Goal: Navigation & Orientation: Find specific page/section

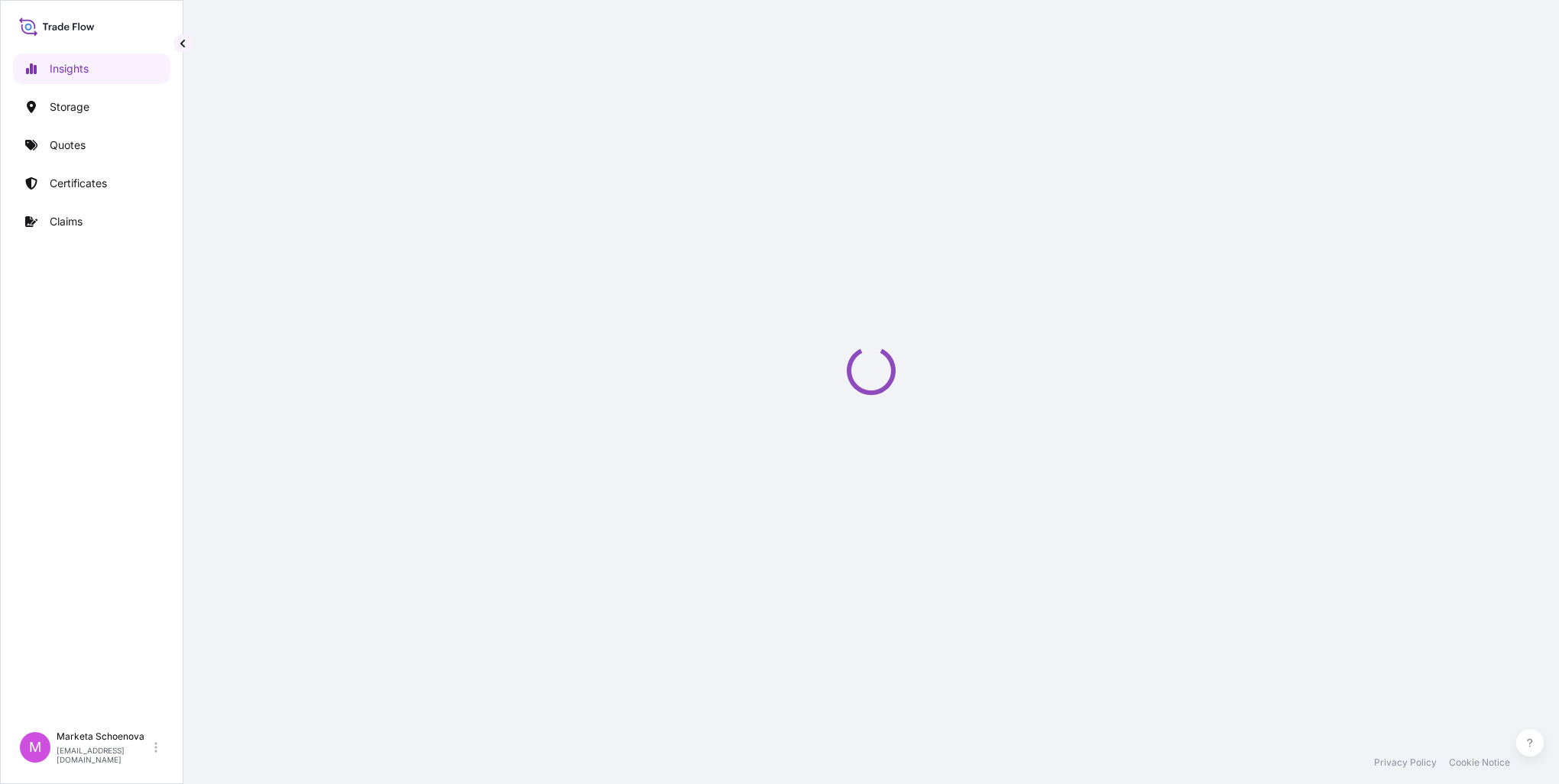
select select "2025"
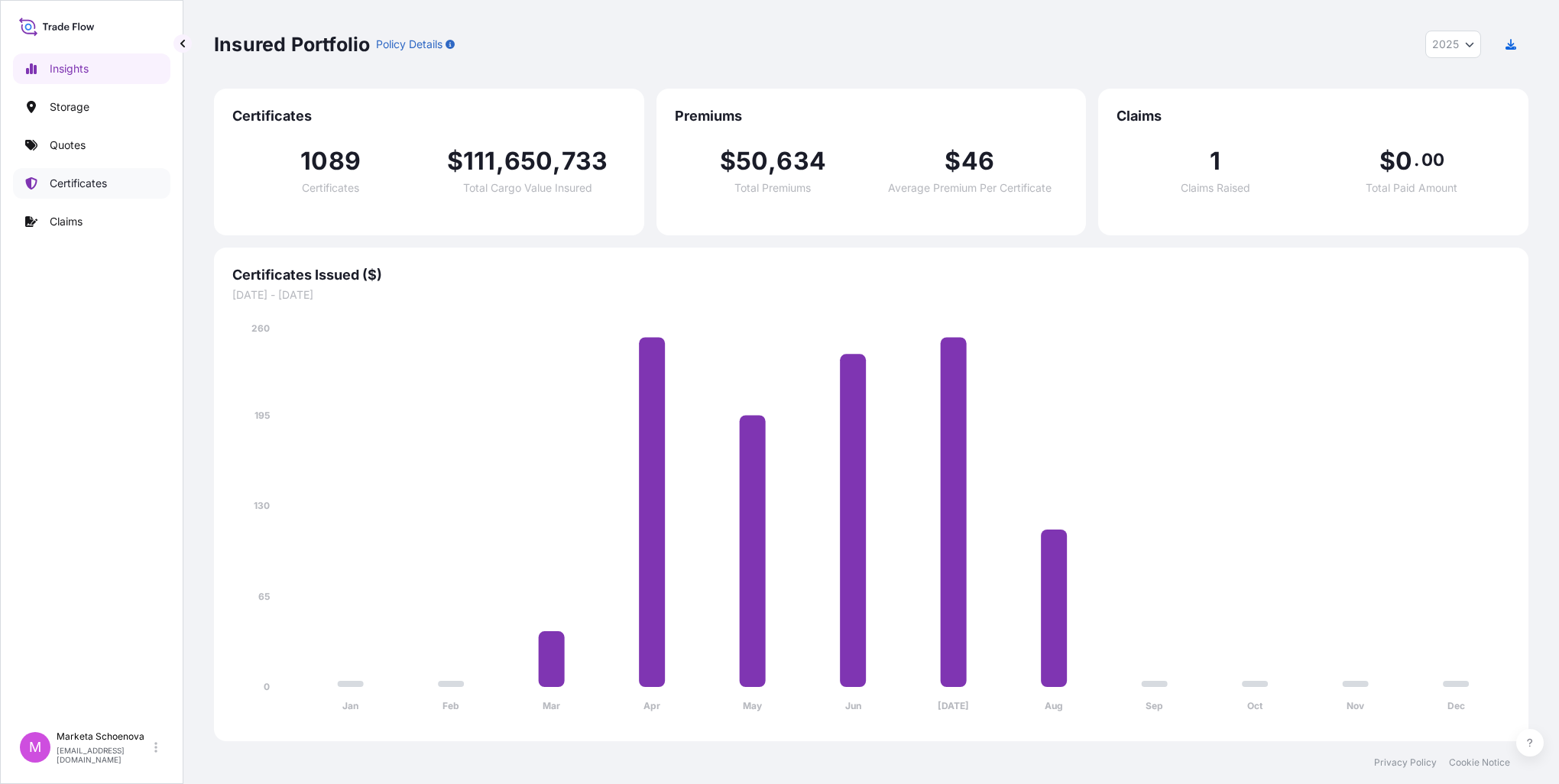
click at [88, 184] on p "Certificates" at bounding box center [78, 183] width 57 height 15
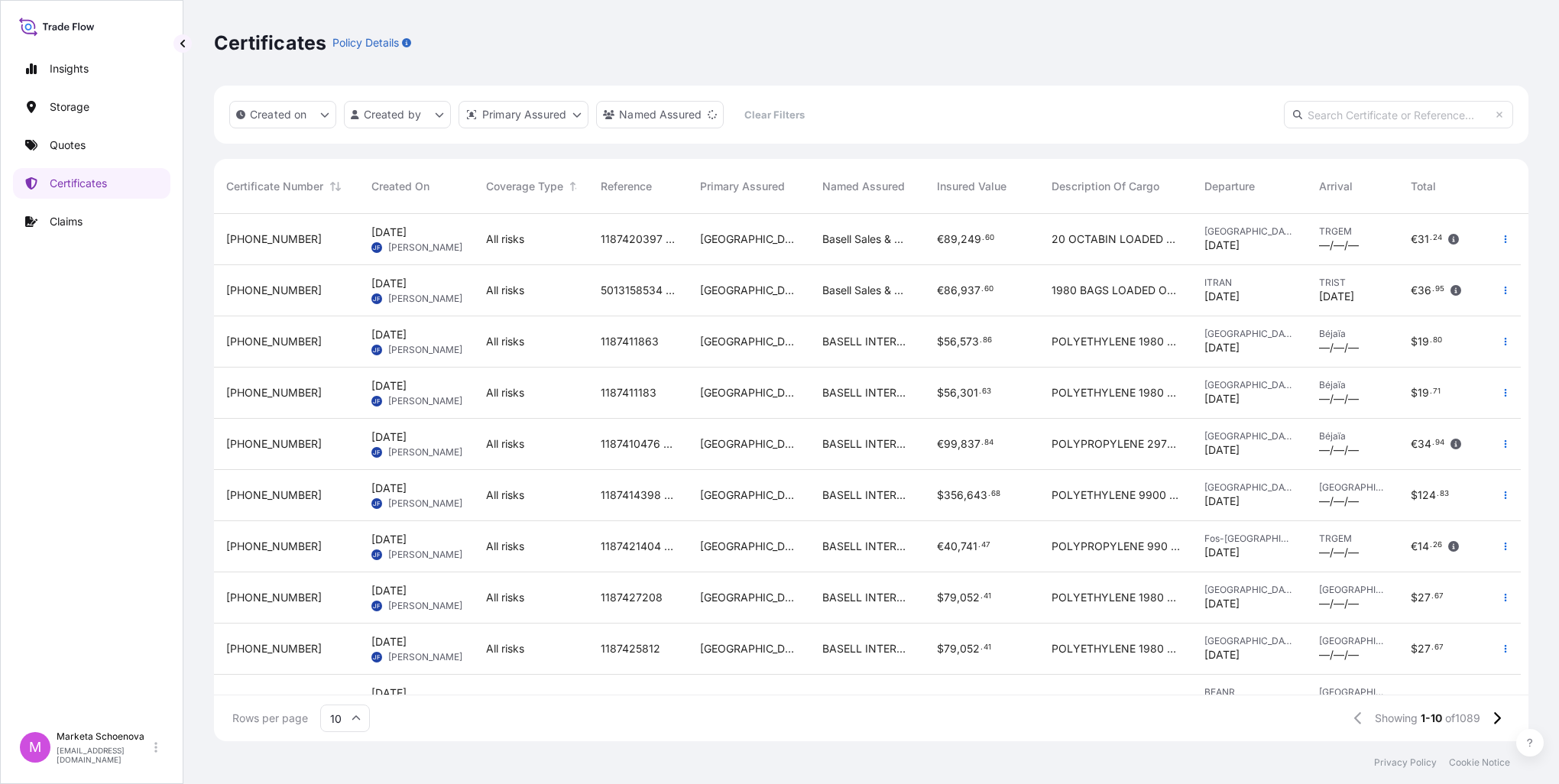
scroll to position [42, 0]
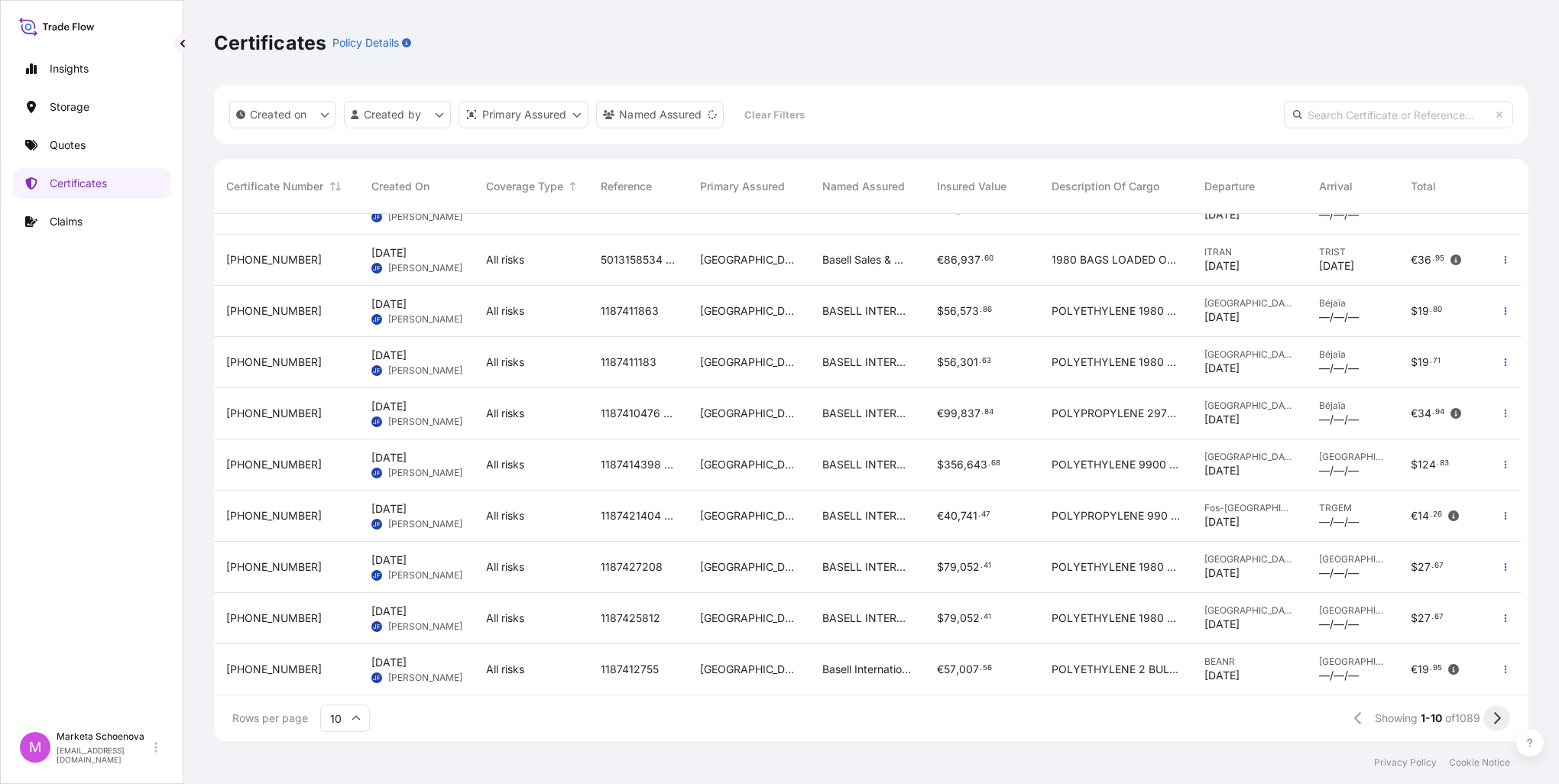
click at [1492, 723] on icon at bounding box center [1496, 718] width 9 height 14
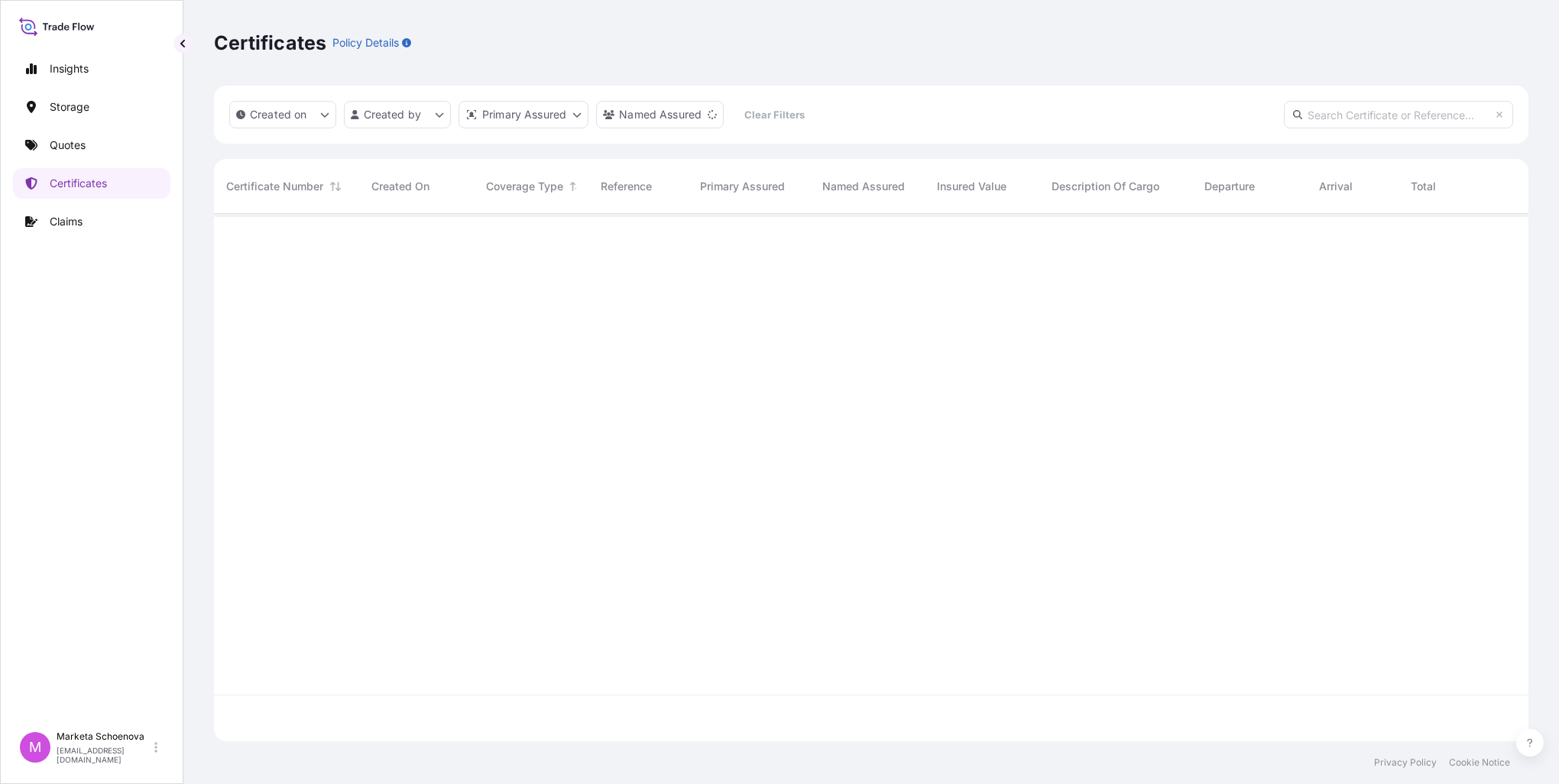
scroll to position [0, 0]
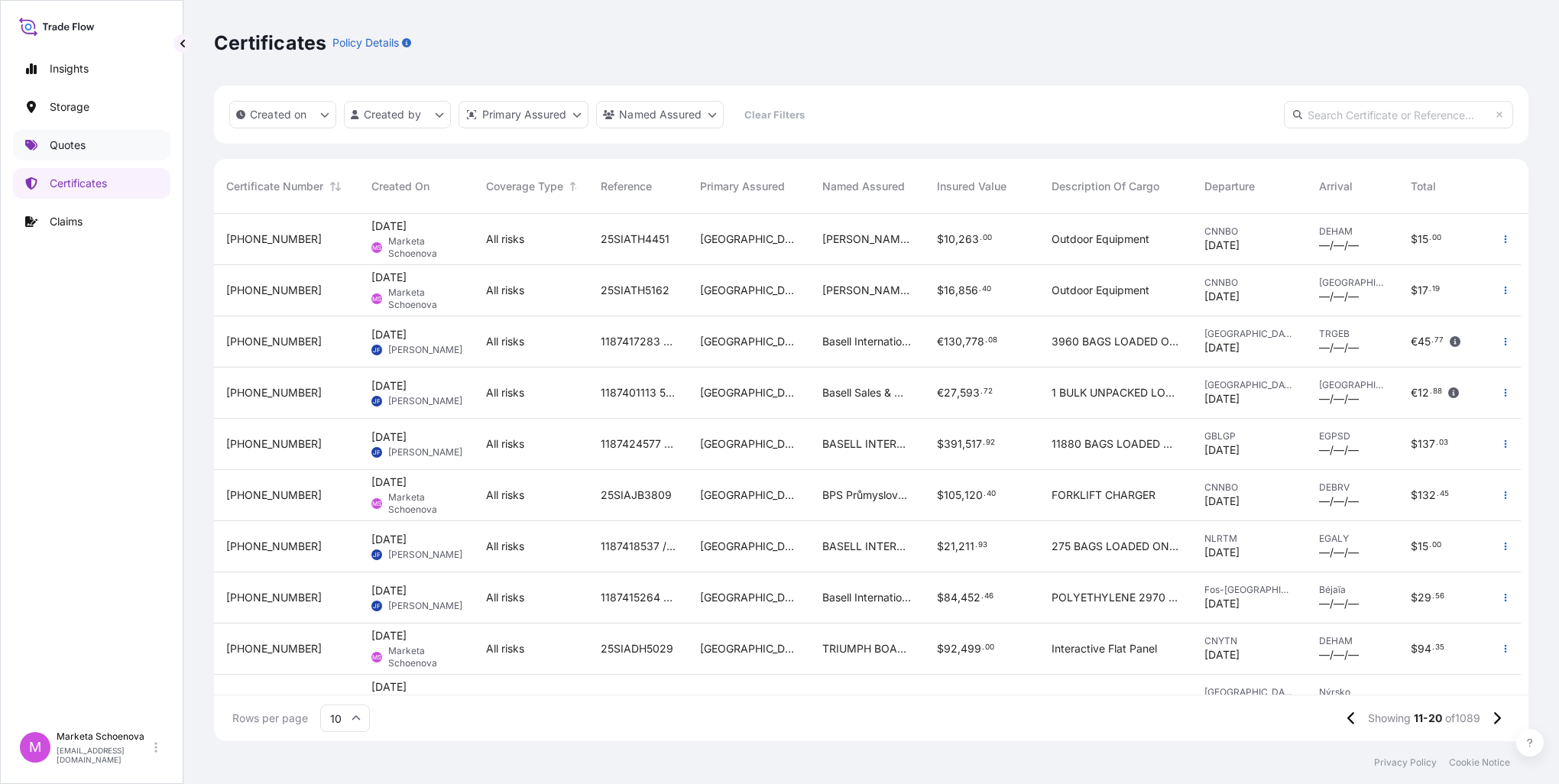
click at [68, 150] on p "Quotes" at bounding box center [67, 145] width 36 height 15
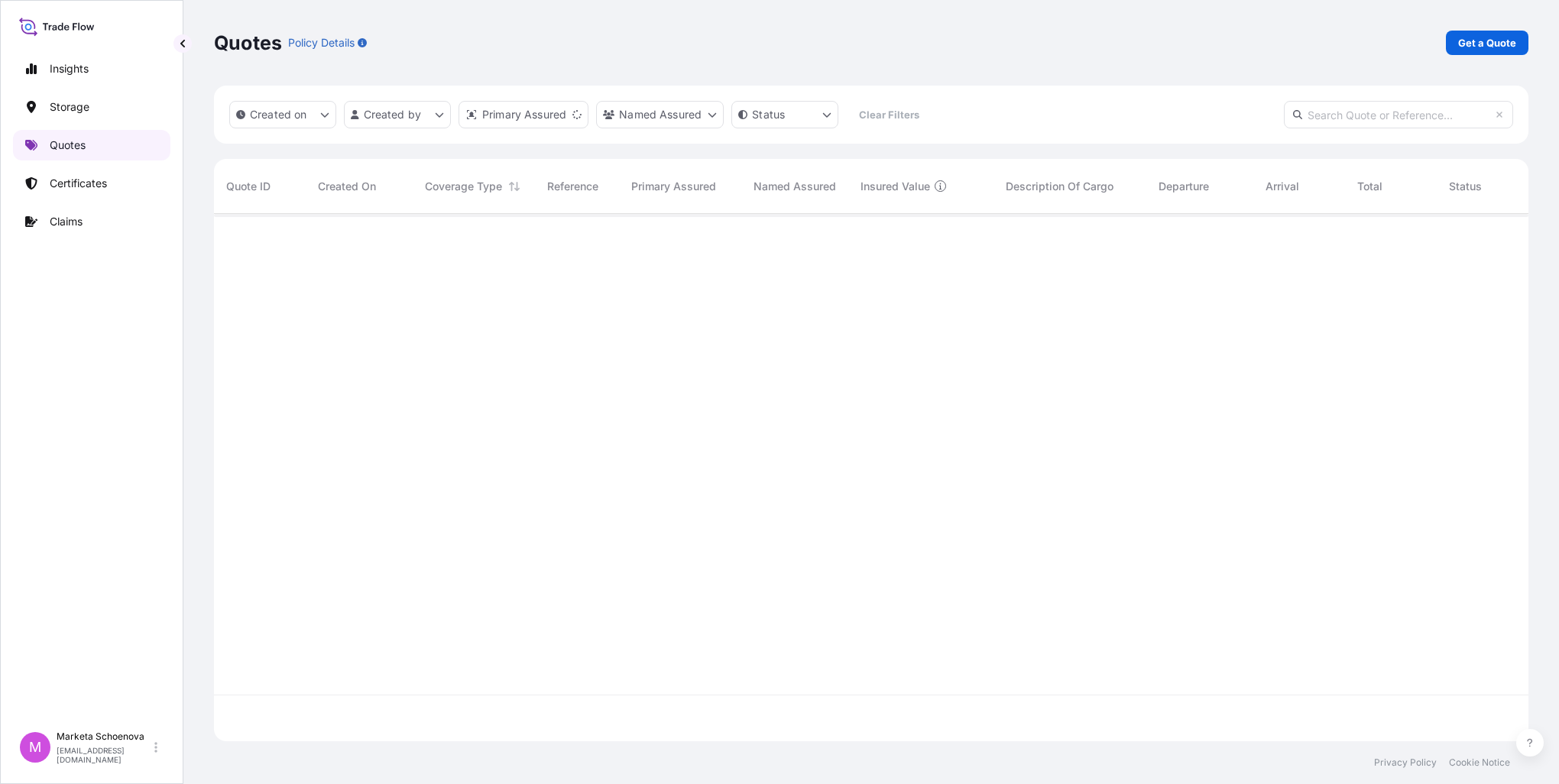
scroll to position [524, 1302]
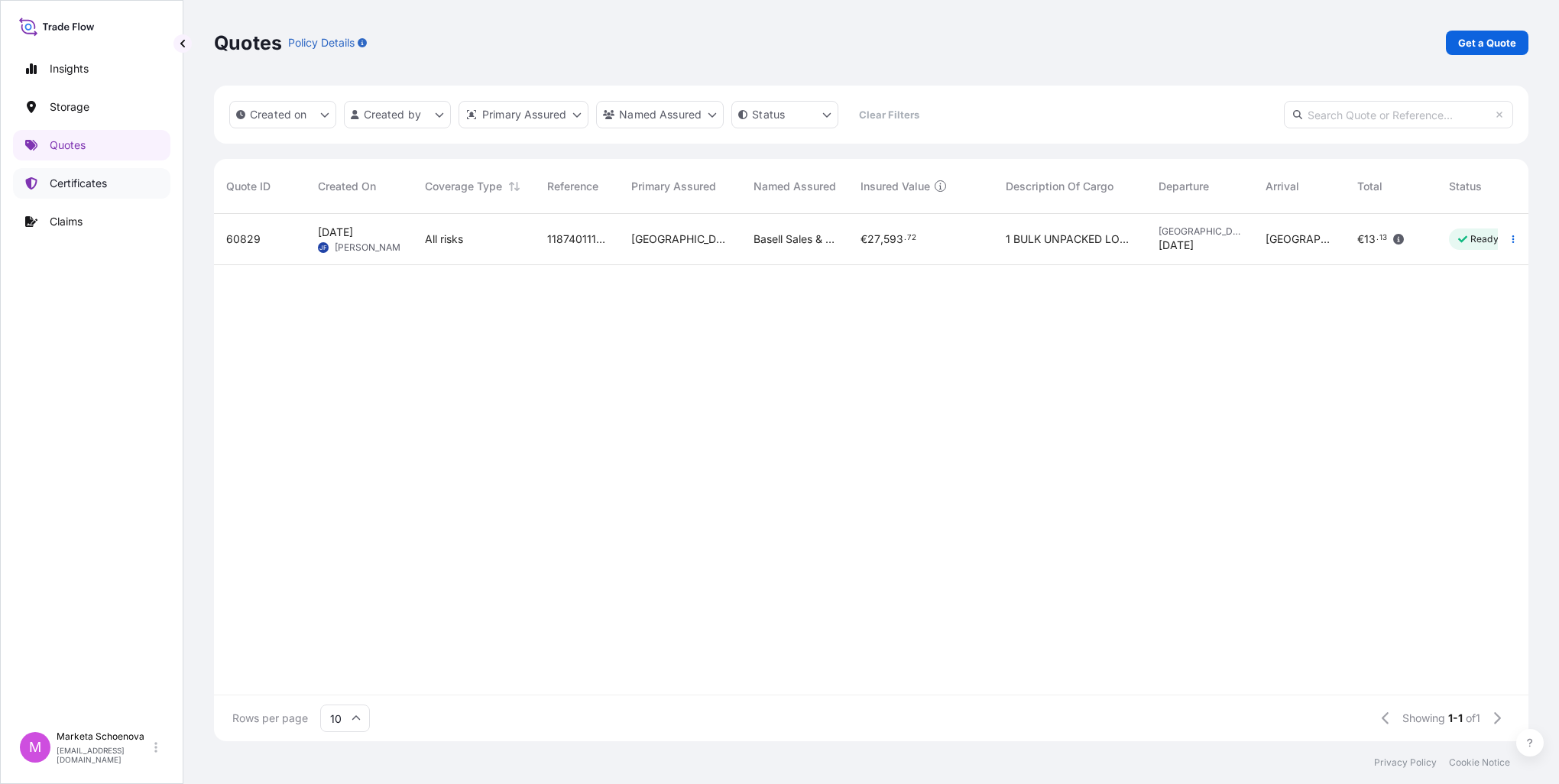
click at [107, 185] on p "Certificates" at bounding box center [78, 183] width 57 height 15
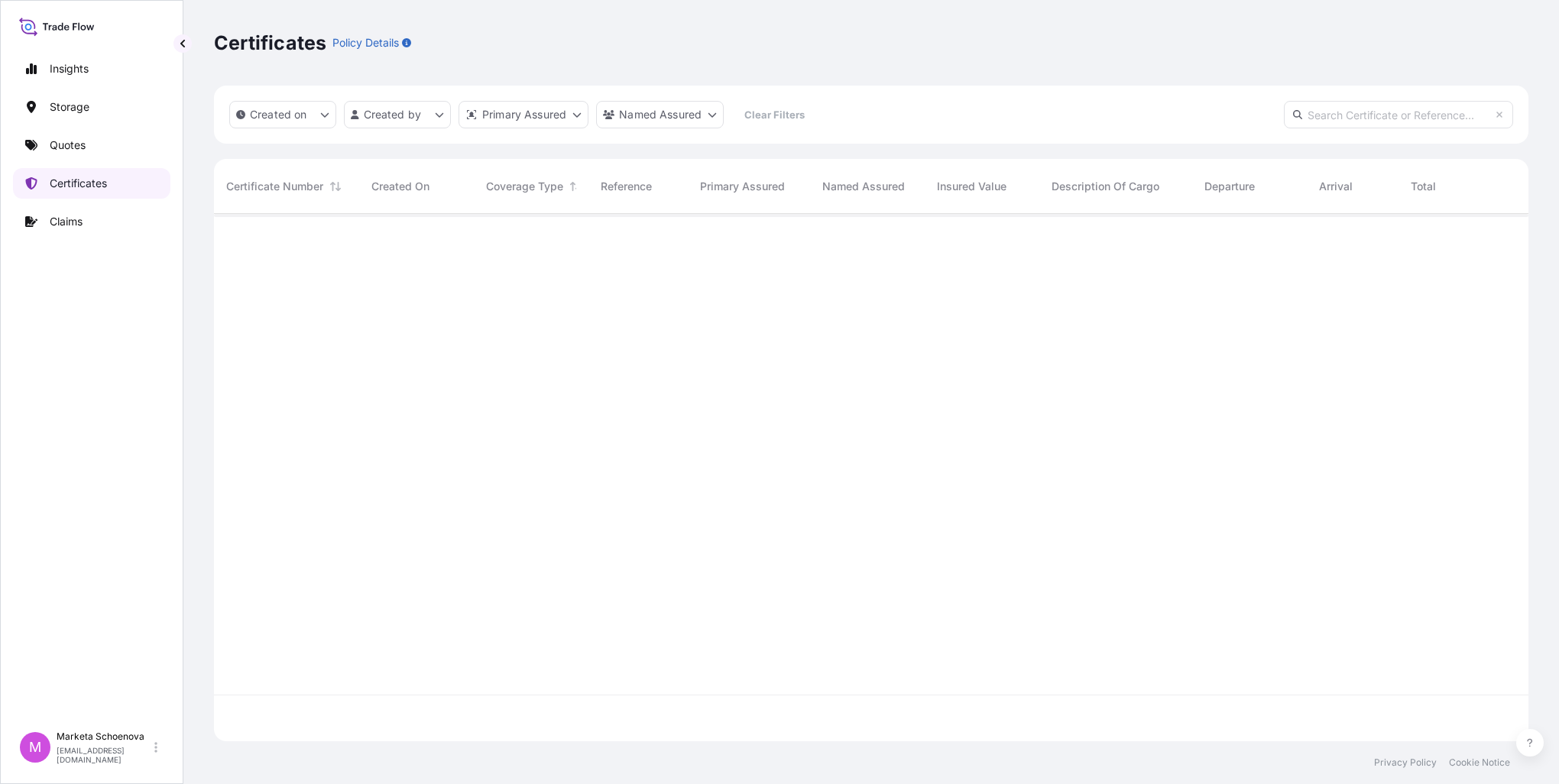
scroll to position [524, 1302]
